Goal: Check status: Check status

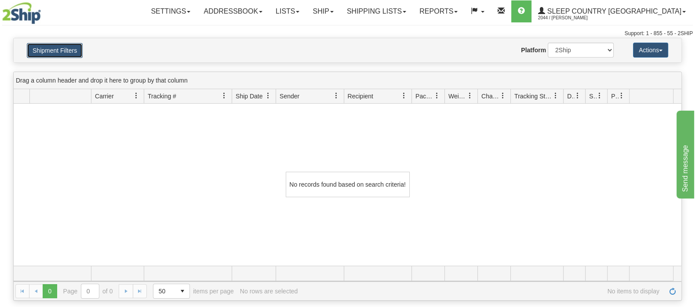
click at [51, 49] on button "Shipment Filters" at bounding box center [55, 50] width 56 height 15
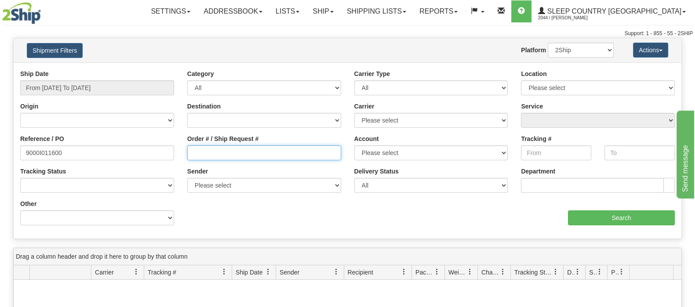
drag, startPoint x: 258, startPoint y: 152, endPoint x: 142, endPoint y: 155, distance: 116.5
click at [255, 153] on input "Order # / Ship Request #" at bounding box center [264, 152] width 154 height 15
click at [0, 154] on html "Upgrade Account Cancel Toggle navigation Settings New Senders" at bounding box center [347, 153] width 695 height 307
click at [258, 152] on input "Order # / Ship Request #" at bounding box center [264, 152] width 154 height 15
paste input "4379864207"
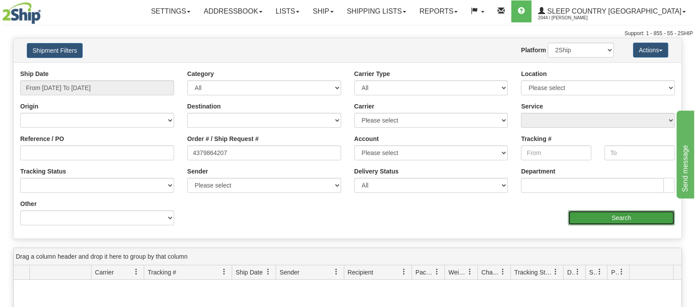
click at [613, 221] on input "Search" at bounding box center [621, 217] width 107 height 15
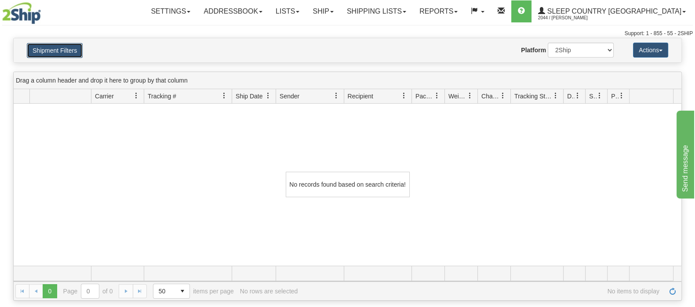
click at [70, 47] on button "Shipment Filters" at bounding box center [55, 50] width 56 height 15
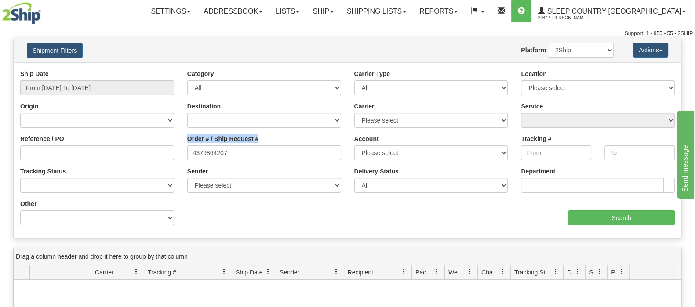
click at [155, 69] on div "Reference / PO Order # / Ship Request # 4379864207 Account Please select [GEOGR…" at bounding box center [347, 69] width 667 height 0
drag, startPoint x: 231, startPoint y: 159, endPoint x: 159, endPoint y: 156, distance: 71.7
click at [159, 69] on div "Reference / PO Order # / Ship Request # 4379864207 Account Please select [GEOGR…" at bounding box center [347, 69] width 667 height 0
paste input "9000I014901"
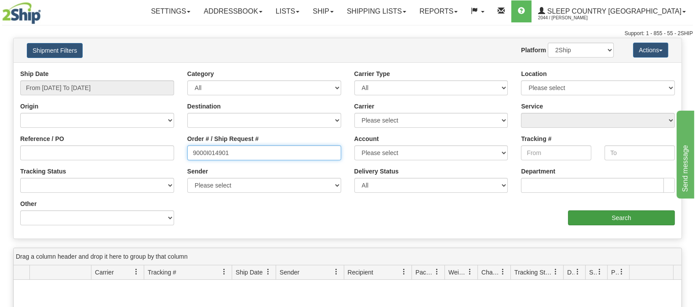
type input "9000I014901"
click at [596, 210] on input "Search" at bounding box center [621, 217] width 107 height 15
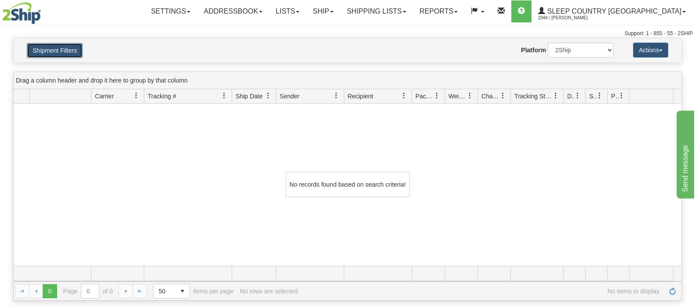
click at [61, 45] on button "Shipment Filters" at bounding box center [55, 50] width 56 height 15
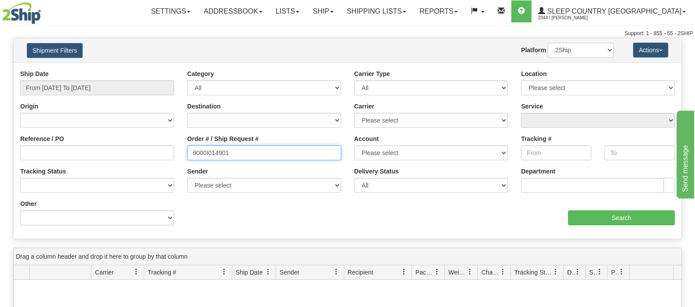
drag, startPoint x: 234, startPoint y: 146, endPoint x: 177, endPoint y: 154, distance: 58.1
click at [177, 69] on div "Reference / PO Order # / Ship Request # 9000I014901 Account Please select [GEOG…" at bounding box center [347, 69] width 667 height 0
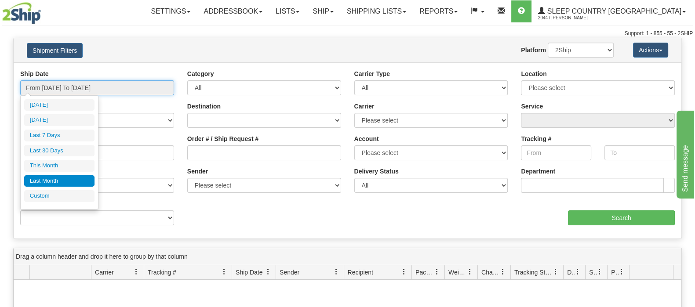
click at [137, 82] on input "From [DATE] To [DATE]" at bounding box center [97, 87] width 154 height 15
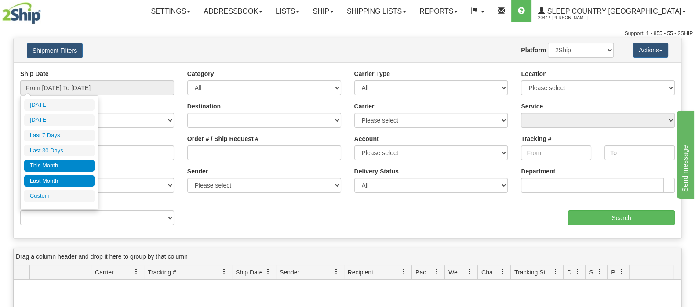
click at [63, 163] on li "This Month" at bounding box center [59, 166] width 70 height 12
type input "From [DATE] To [DATE]"
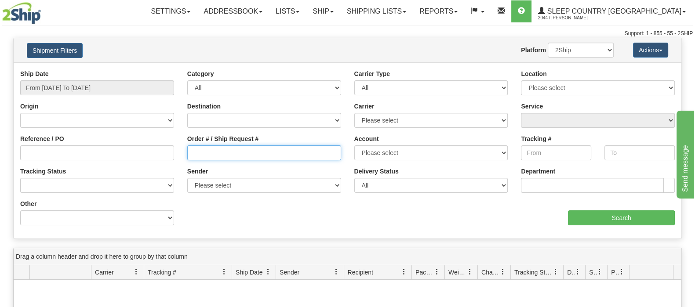
click at [228, 158] on input "Order # / Ship Request #" at bounding box center [264, 152] width 154 height 15
paste input "9000I014901"
type input "9000I014901"
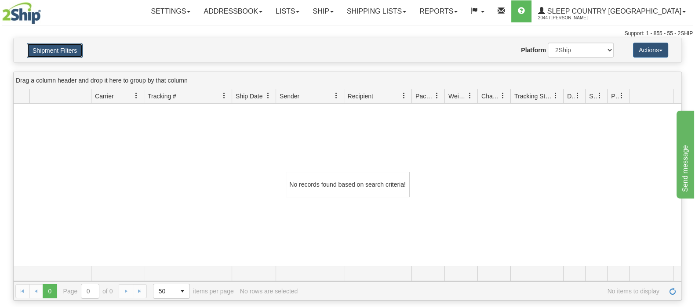
click at [55, 48] on button "Shipment Filters" at bounding box center [55, 50] width 56 height 15
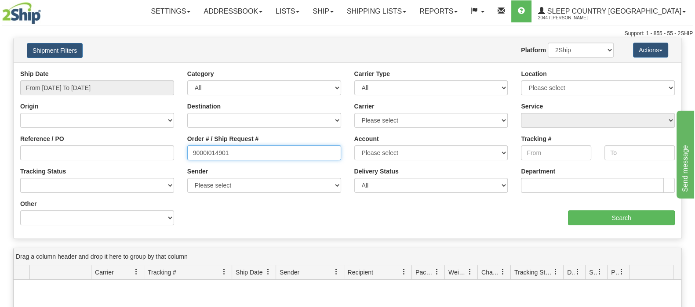
drag, startPoint x: 260, startPoint y: 151, endPoint x: 161, endPoint y: 152, distance: 99.3
click at [161, 69] on div "Reference / PO Order # / Ship Request # 9000I014901 Account Please select [GEOG…" at bounding box center [347, 69] width 667 height 0
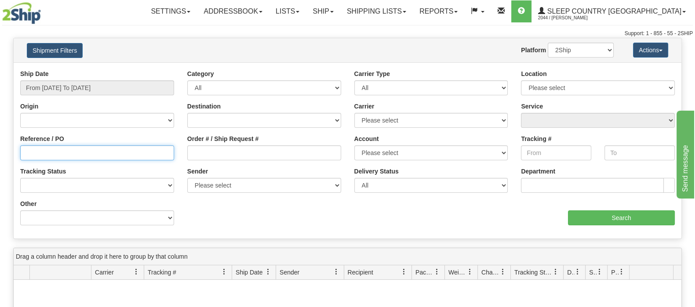
drag, startPoint x: 167, startPoint y: 153, endPoint x: 165, endPoint y: 146, distance: 7.2
click at [167, 147] on input "Reference / PO" at bounding box center [97, 152] width 154 height 15
paste input "9000I014901"
type input "9000I014901"
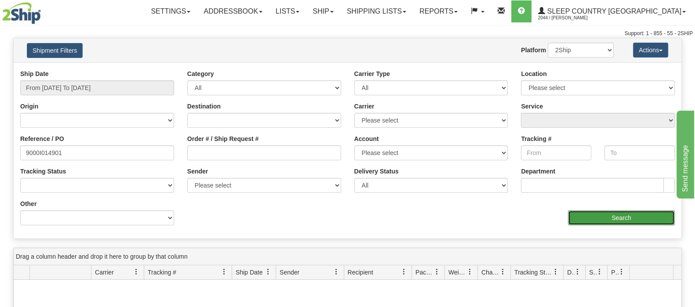
click at [590, 223] on input "Search" at bounding box center [621, 217] width 107 height 15
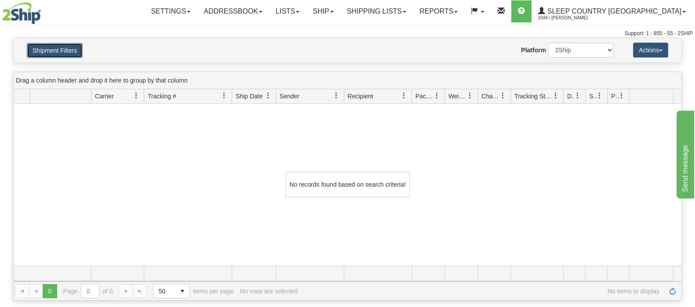
click at [72, 45] on button "Shipment Filters" at bounding box center [55, 50] width 56 height 15
